Goal: Information Seeking & Learning: Learn about a topic

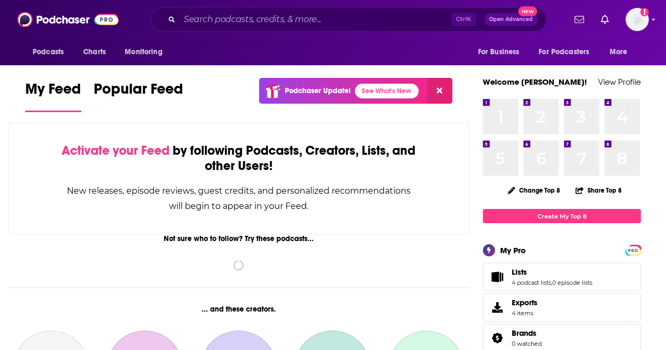
click at [218, 15] on input "Search podcasts, credits, & more..." at bounding box center [315, 19] width 272 height 17
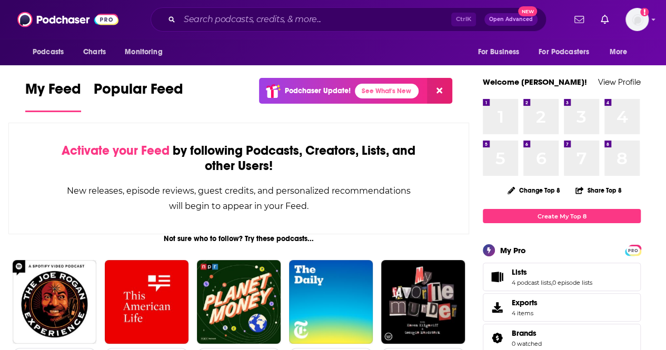
click at [222, 21] on input "Search podcasts, credits, & more..." at bounding box center [315, 19] width 272 height 17
click at [223, 12] on input "Search podcasts, credits, & more..." at bounding box center [315, 19] width 272 height 17
click at [226, 31] on div "Ctrl K Open Advanced New" at bounding box center [349, 19] width 396 height 24
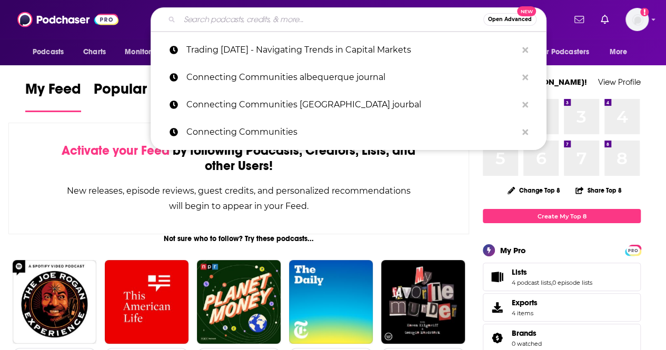
click at [205, 22] on input "Search podcasts, credits, & more..." at bounding box center [331, 19] width 304 height 17
paste input "Impact with Ease"
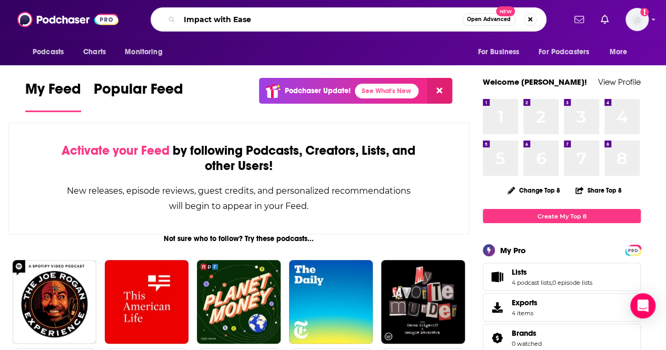
type input "Impact with Ease"
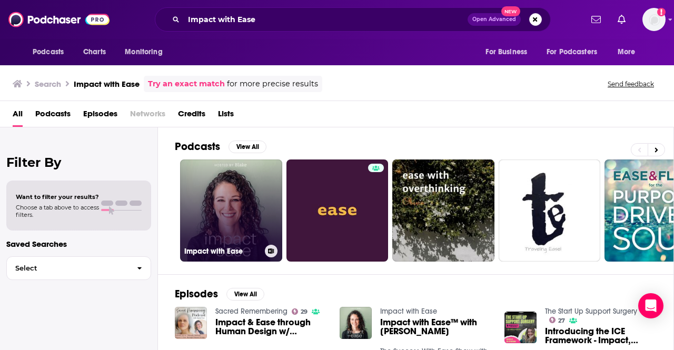
click at [232, 206] on link "Impact with Ease" at bounding box center [231, 210] width 102 height 102
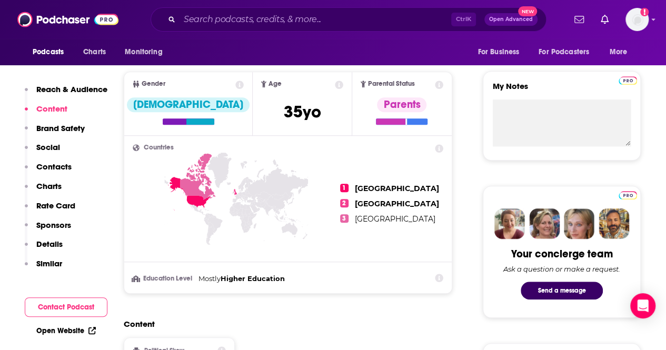
scroll to position [288, 0]
